Goal: Information Seeking & Learning: Learn about a topic

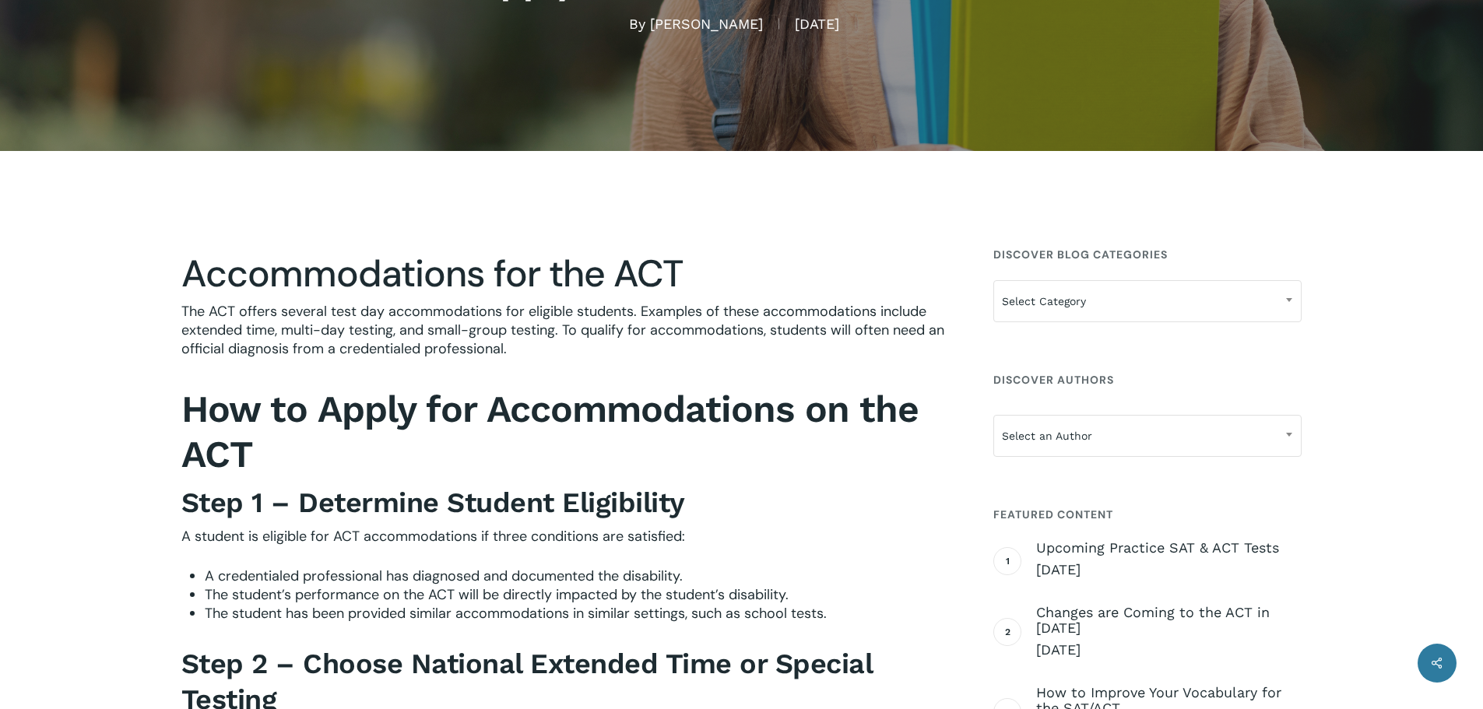
scroll to position [467, 0]
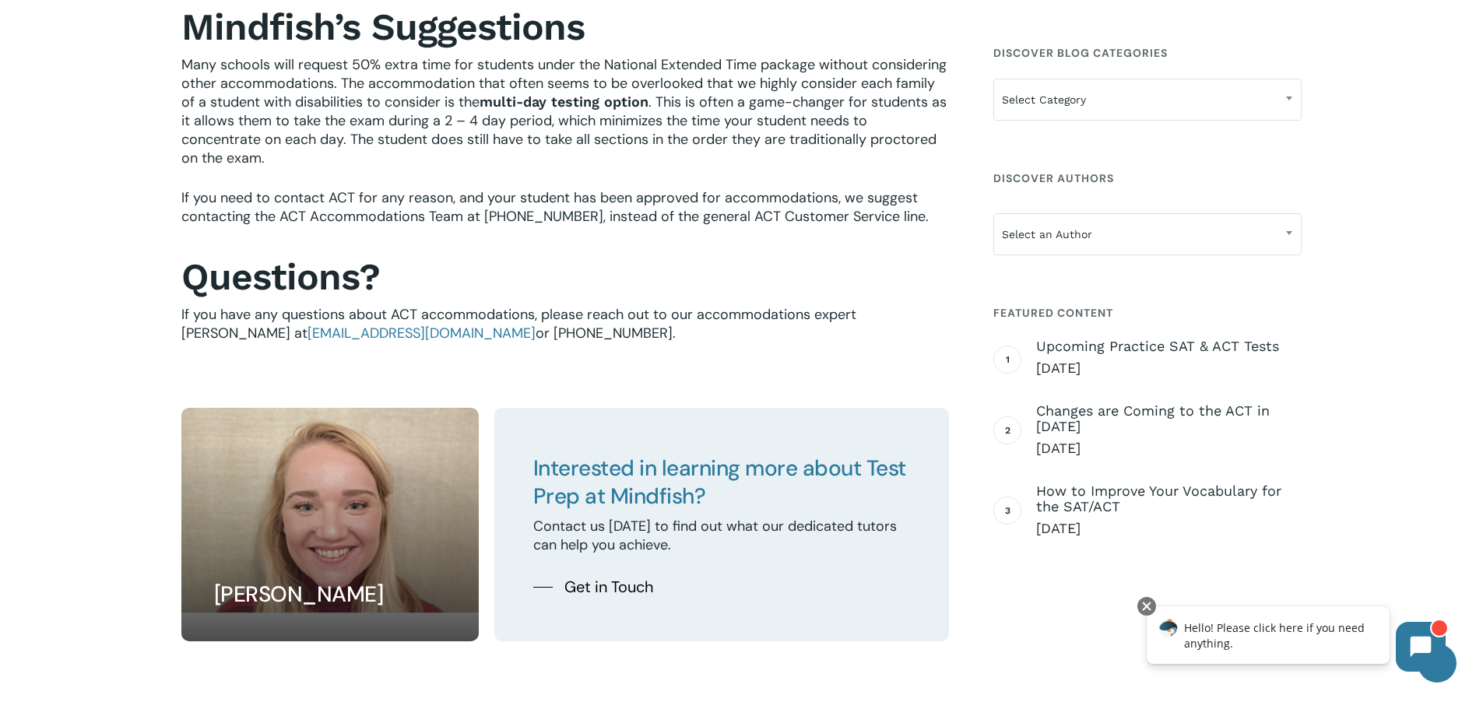
scroll to position [3269, 0]
